Goal: Use online tool/utility

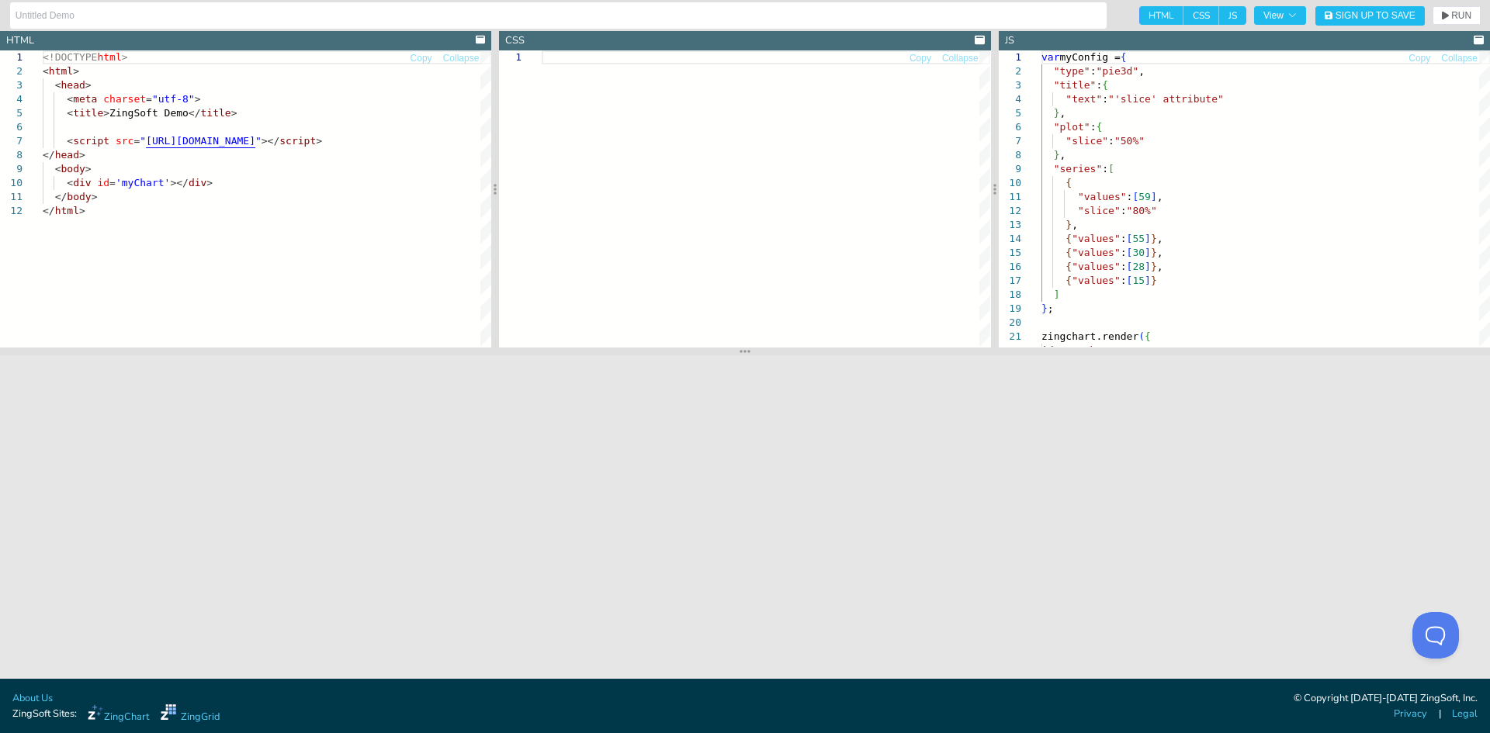
click at [863, 165] on div at bounding box center [765, 198] width 448 height 296
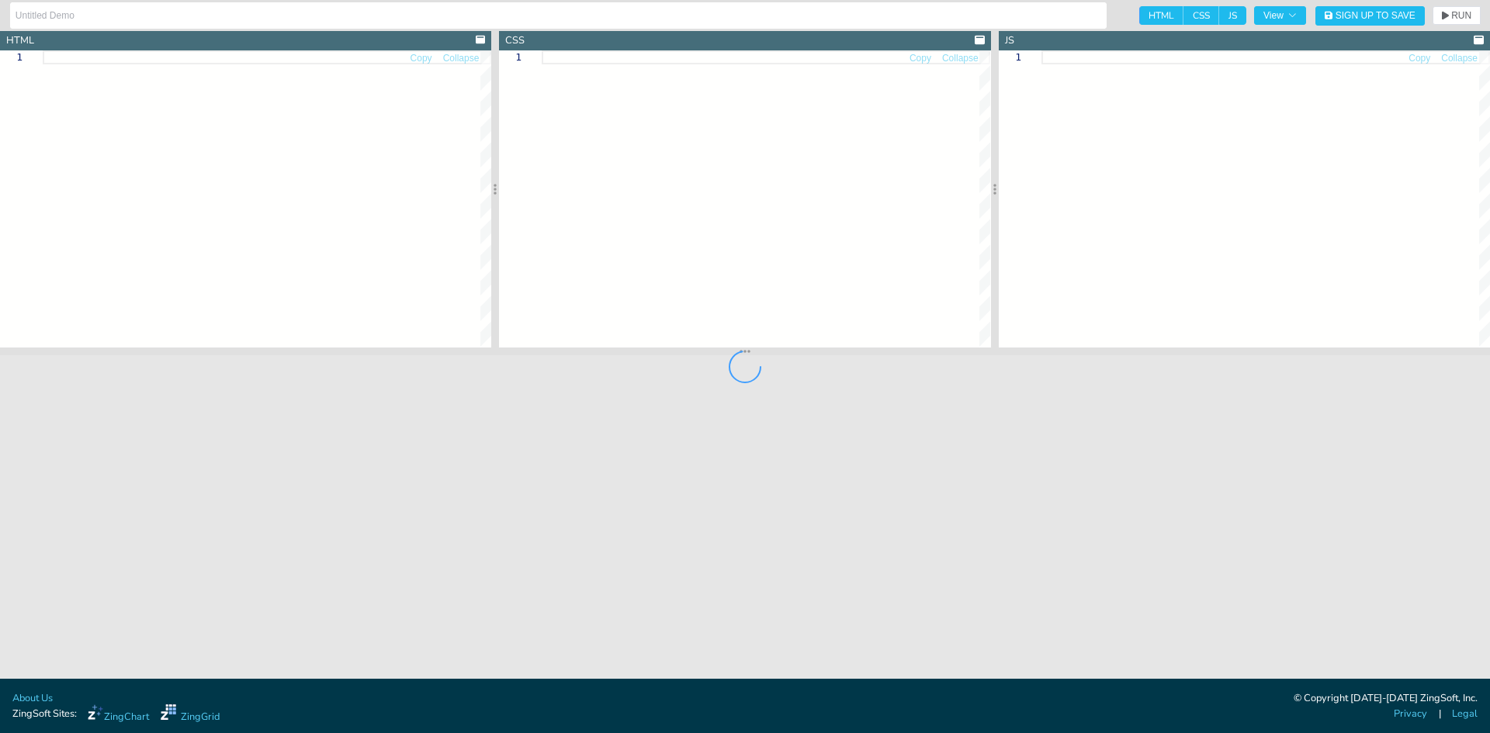
type textarea "<!DOCTYPE html> <html> <head> <meta charset="utf-8"> <title>ZingSoft Demo</titl…"
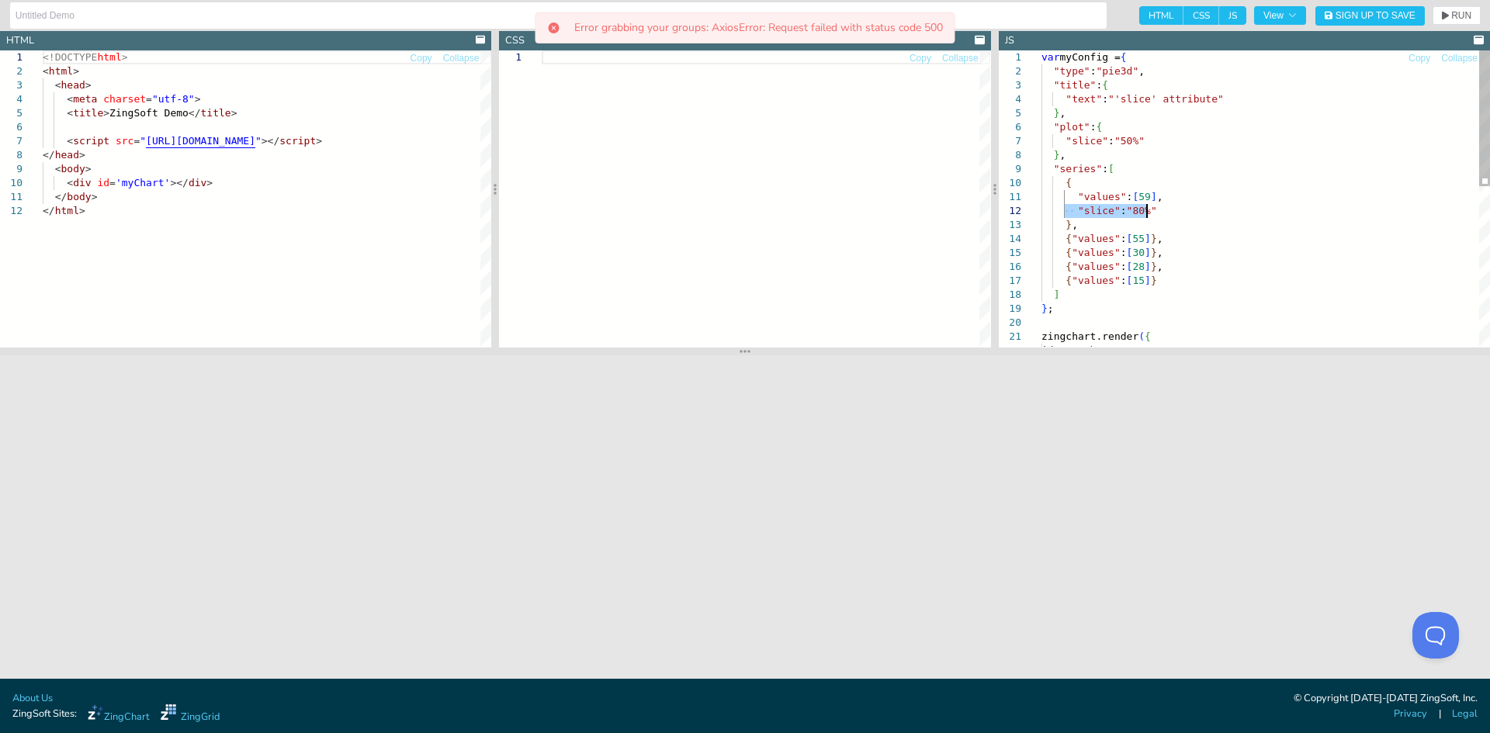
drag, startPoint x: 1064, startPoint y: 209, endPoint x: 1154, endPoint y: 210, distance: 90.0
click at [1154, 210] on div "var myConfig = { "type" : "pie3d" , "title" : { "text" : "'slice' attribute" } …" at bounding box center [1265, 372] width 448 height 645
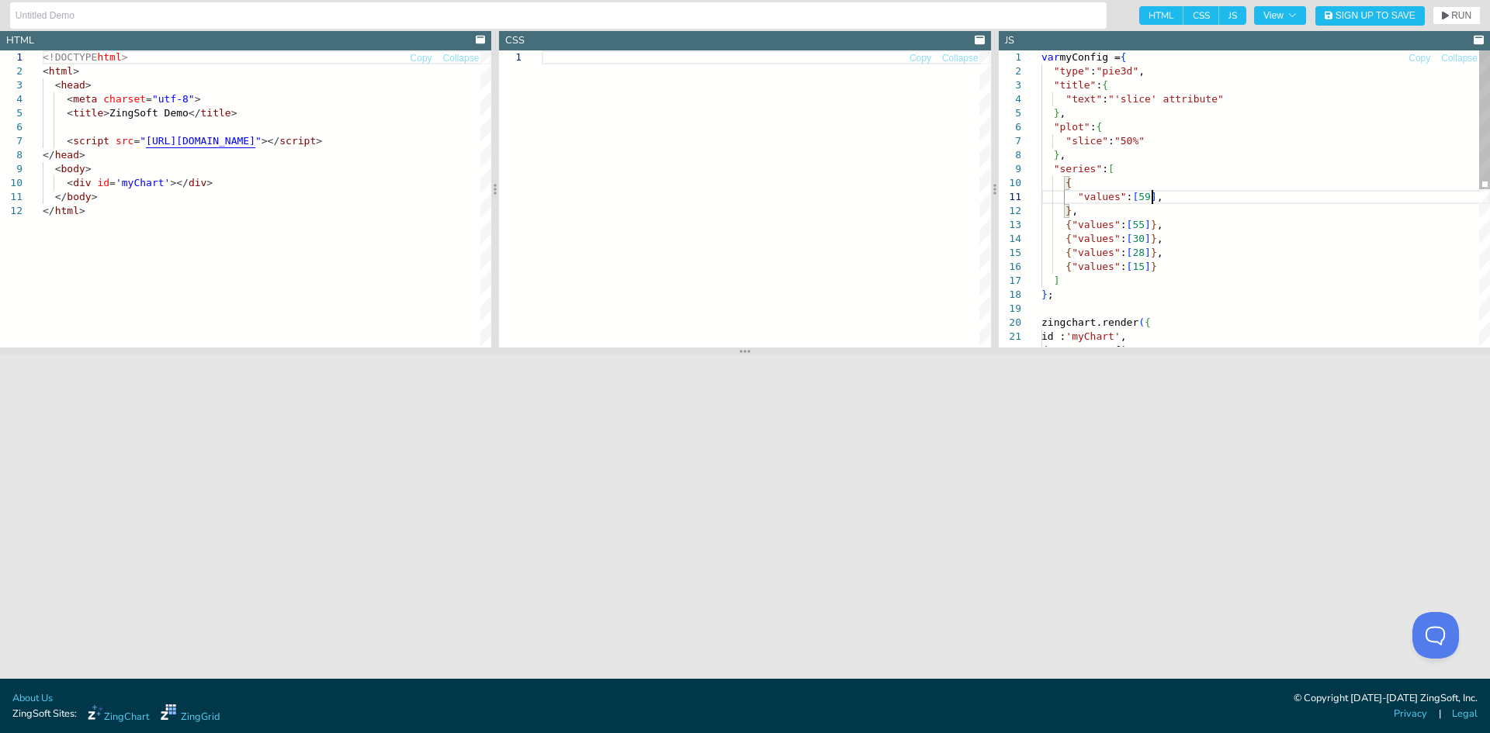
type textarea "var myConfig = { "type":"pie3d", "title":{ "text":"'slice' attribute" }, "plot"…"
click at [1113, 68] on div "var myConfig = { "type" : "pie3d" , "title" : { "text" : "'slice' attribute" } …" at bounding box center [1265, 365] width 448 height 631
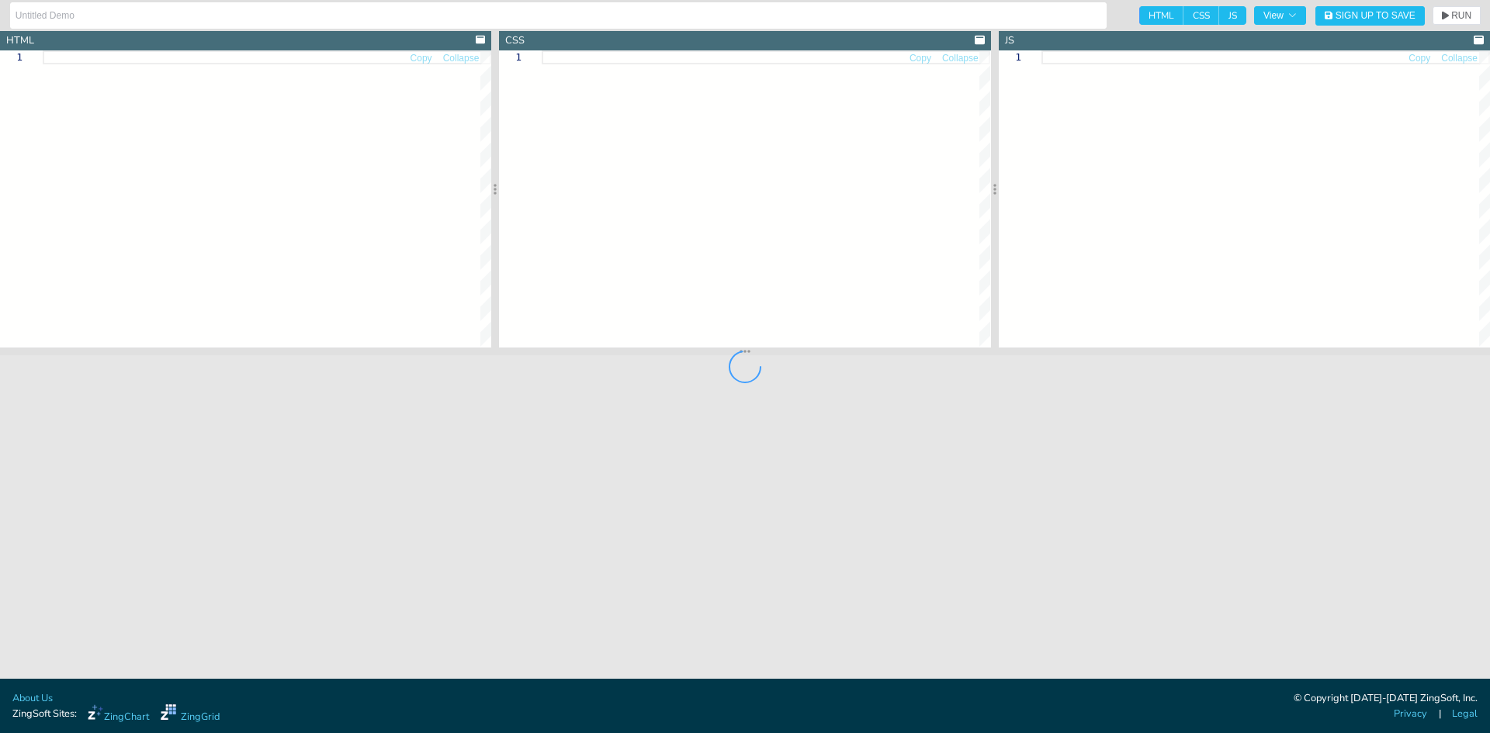
type input "[docs] pie > donut chart"
type textarea "<!DOCTYPE html> <html> <head> <meta charset="utf-8"> <title>ZingSoft Demo</titl…"
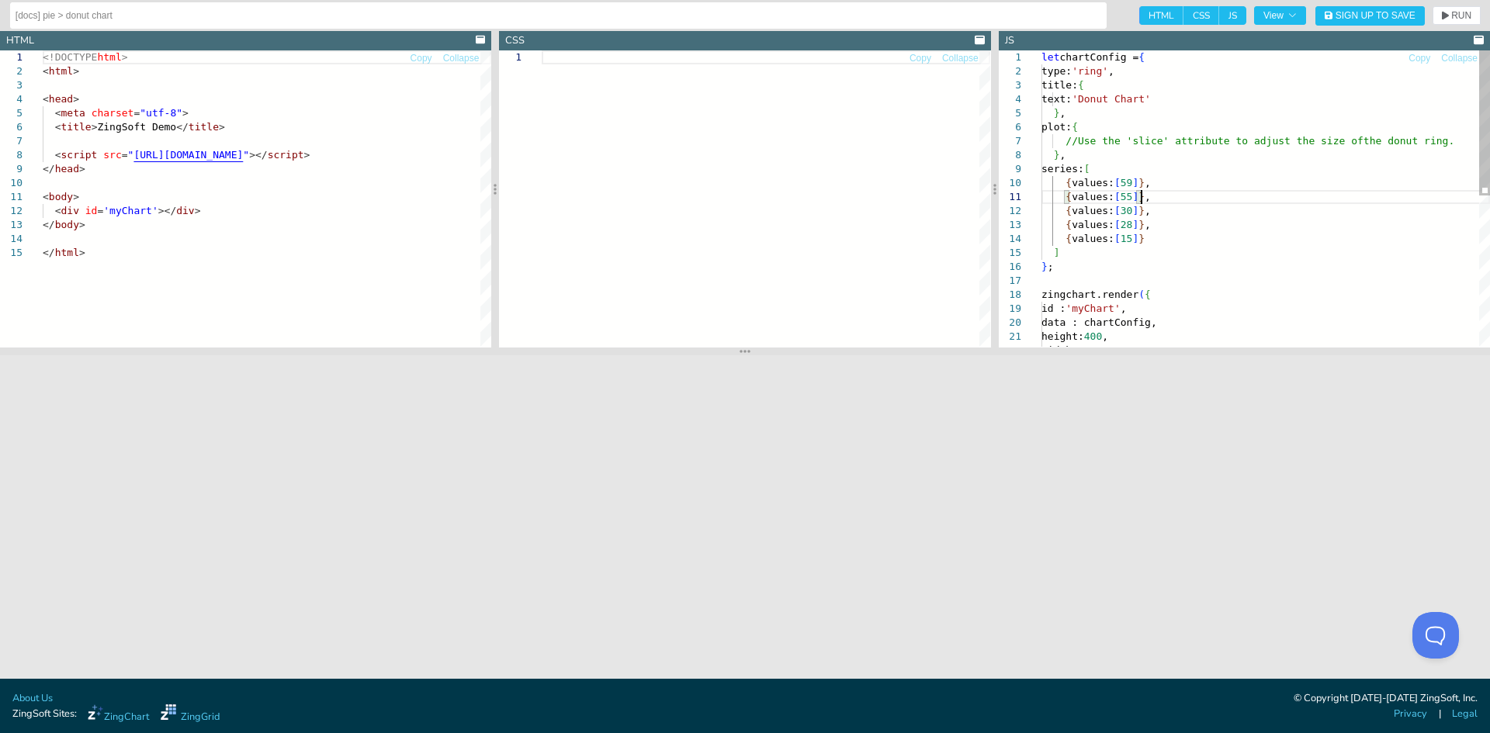
click at [1143, 199] on div "{ values: [ 15 ] } ] } ; [PERSON_NAME].render ( { id : 'myChart' , data : chart…" at bounding box center [1265, 352] width 448 height 604
click at [1160, 179] on div "{ values: [ 15 ] } ] } ; [PERSON_NAME].render ( { id : 'myChart' , data : chart…" at bounding box center [1265, 352] width 448 height 604
type textarea "{values: [55]}, {values: [30]}, {values: [28]}, {values: [15]} ] }; zingchart.r…"
click at [1189, 211] on div "{ values: [ 15 ] } ] } ; [PERSON_NAME].render ( { id : 'myChart' , data : chart…" at bounding box center [1265, 352] width 448 height 604
